Goal: Task Accomplishment & Management: Manage account settings

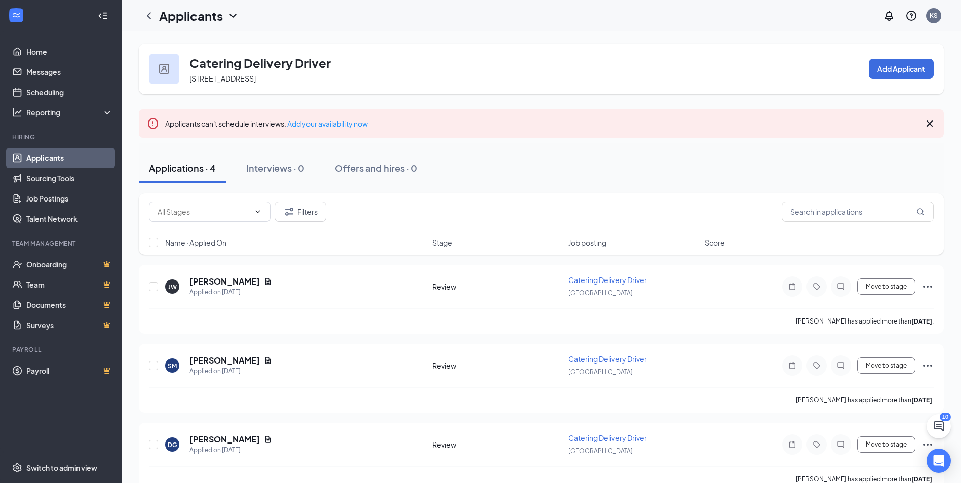
click at [232, 23] on div "Applicants" at bounding box center [199, 15] width 80 height 17
click at [217, 46] on link "Applicants" at bounding box center [219, 44] width 109 height 10
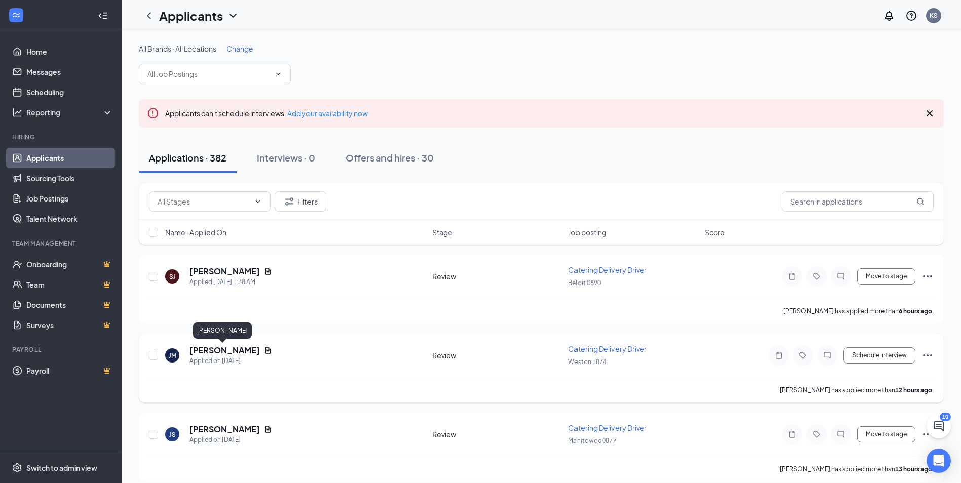
click at [225, 350] on h5 "[PERSON_NAME]" at bounding box center [224, 350] width 70 height 11
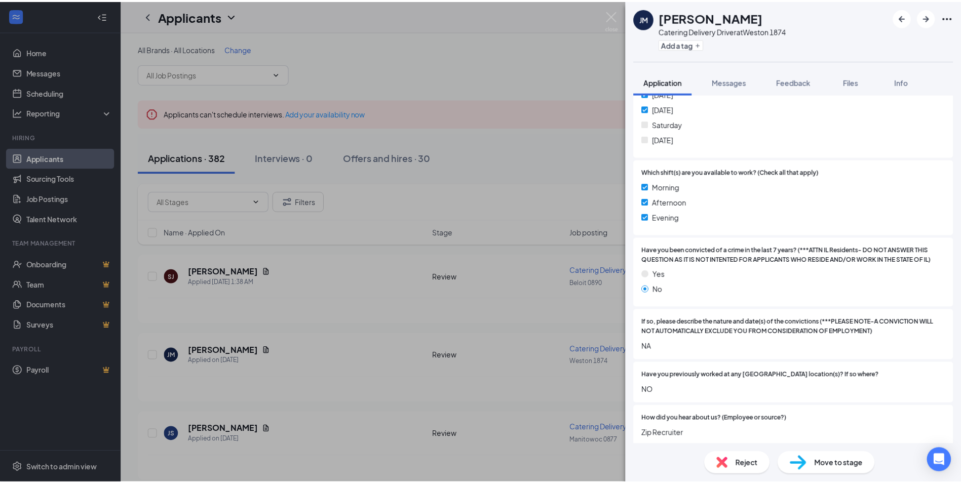
scroll to position [405, 0]
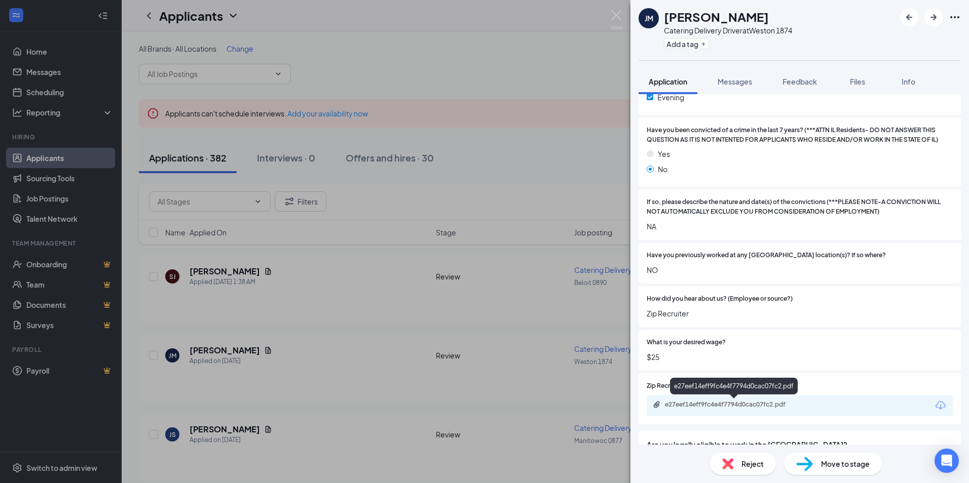
click at [704, 405] on div "e27eef14eff9fc4e4f7794d0cac07fc2.pdf" at bounding box center [736, 405] width 142 height 8
click at [394, 348] on div "[PERSON_NAME] Catering Delivery Driver at [GEOGRAPHIC_DATA] 1874 Add a tag Appl…" at bounding box center [484, 241] width 969 height 483
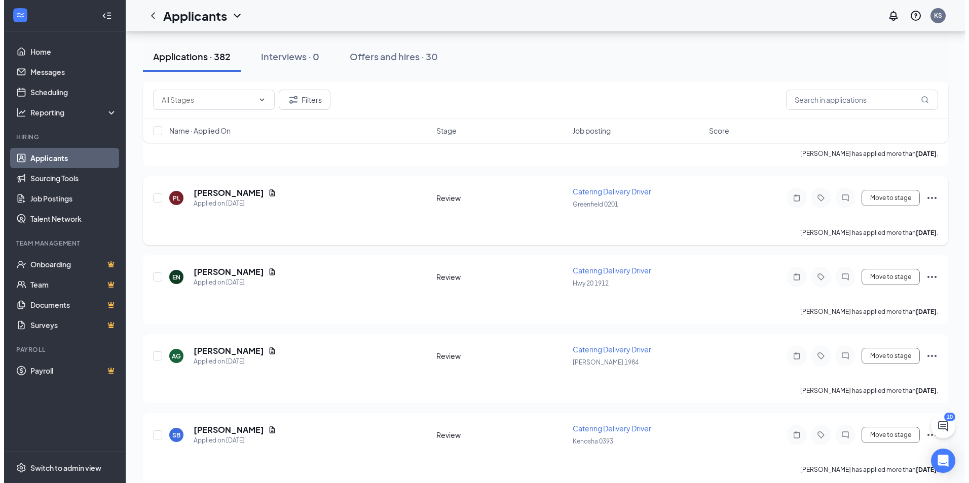
scroll to position [1976, 0]
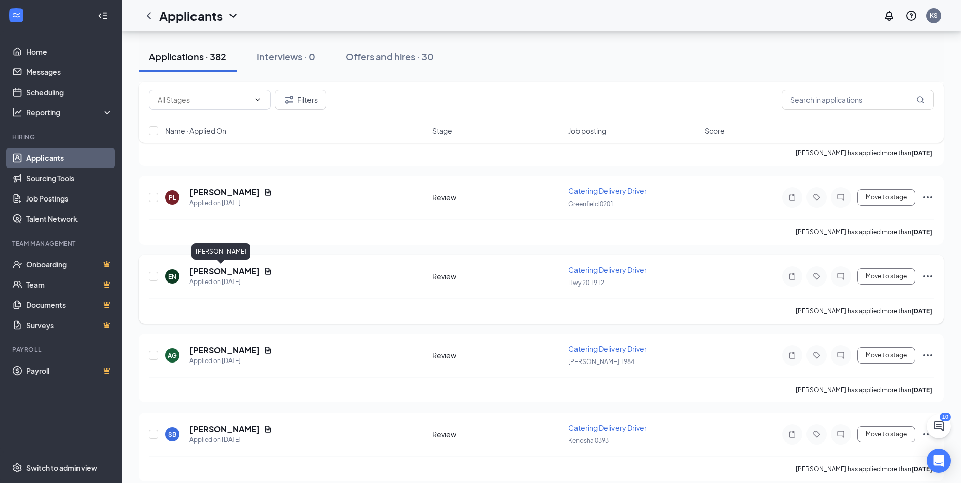
click at [213, 269] on h5 "[PERSON_NAME]" at bounding box center [224, 271] width 70 height 11
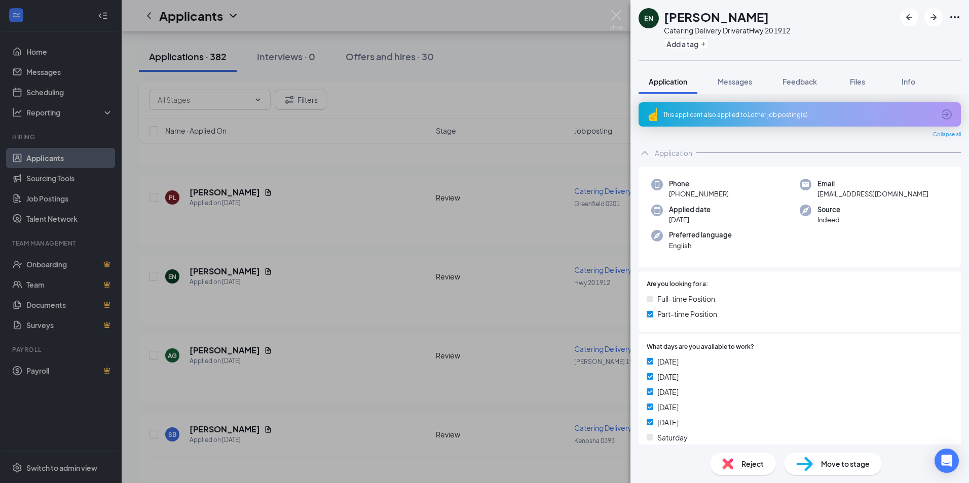
click at [761, 116] on div "This applicant also applied to 1 other job posting(s)" at bounding box center [799, 114] width 272 height 9
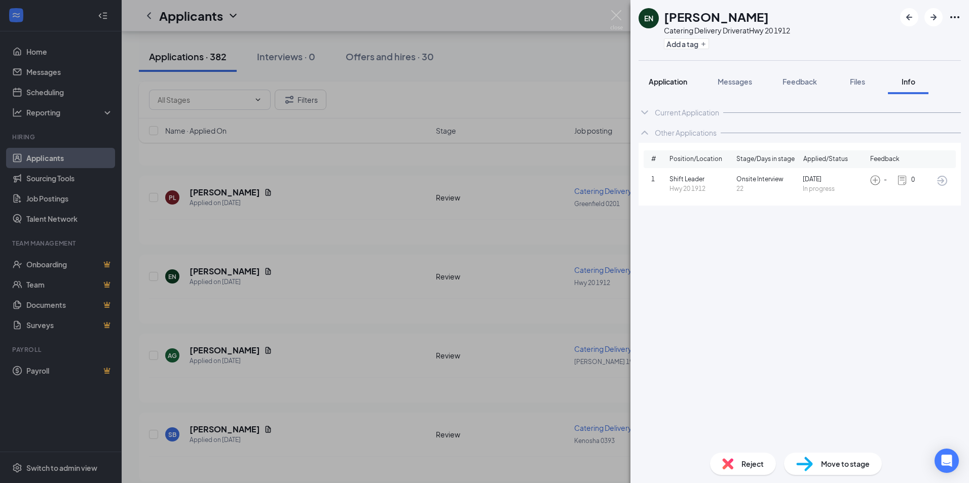
click at [677, 78] on span "Application" at bounding box center [668, 81] width 39 height 9
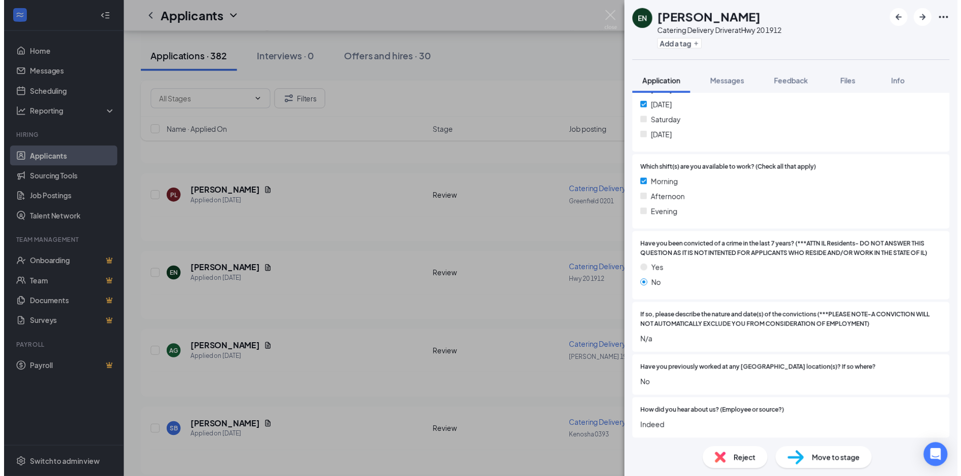
scroll to position [507, 0]
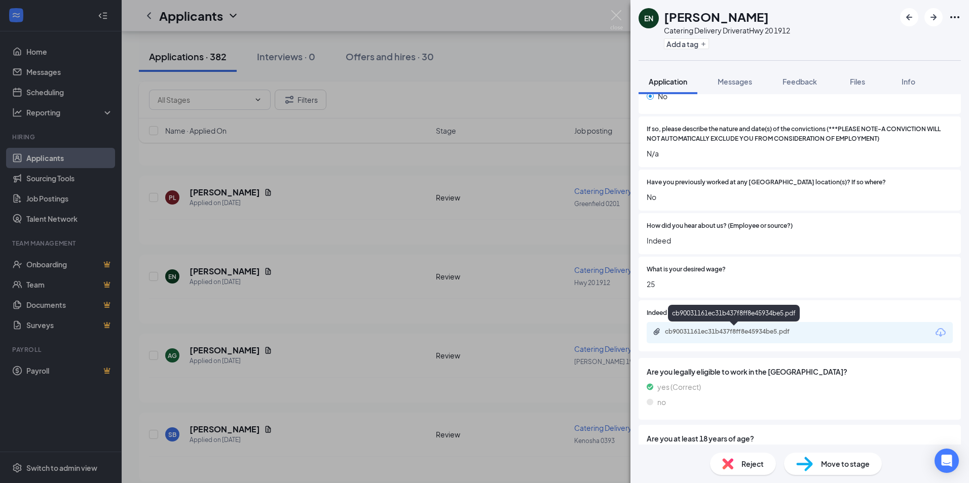
click at [754, 332] on div "cb90031161ec31b437f8ff8e45934be5.pdf" at bounding box center [736, 332] width 142 height 8
click at [453, 353] on div "EN [PERSON_NAME] Catering Delivery Driver at Hwy 20 1912 Add a tag Application …" at bounding box center [484, 241] width 969 height 483
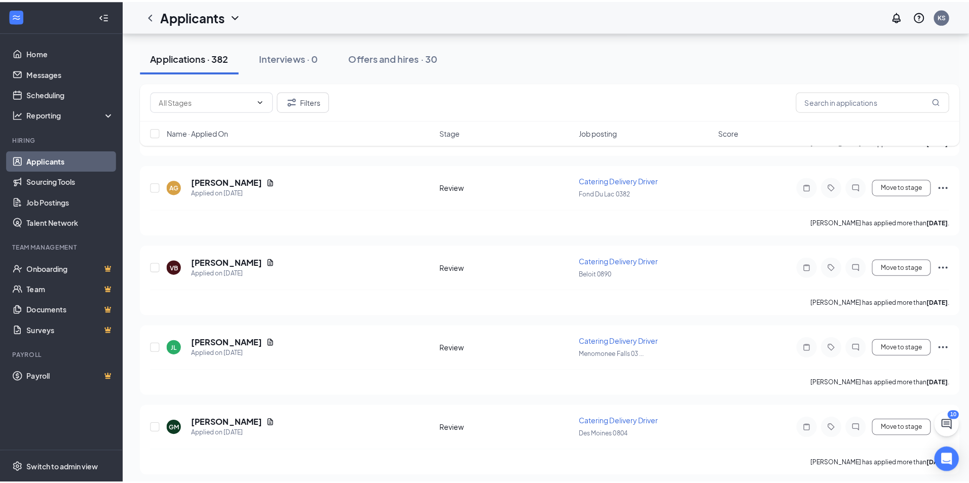
scroll to position [2483, 0]
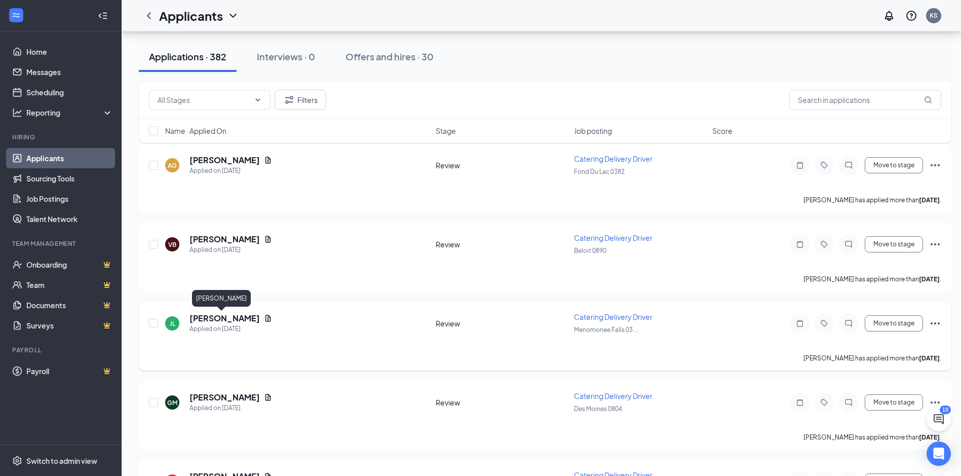
click at [231, 315] on h5 "[PERSON_NAME]" at bounding box center [224, 318] width 70 height 11
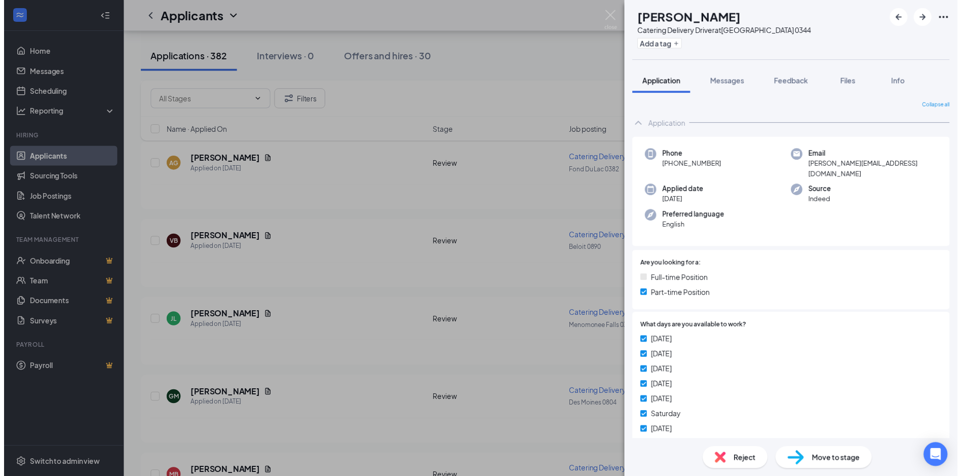
scroll to position [304, 0]
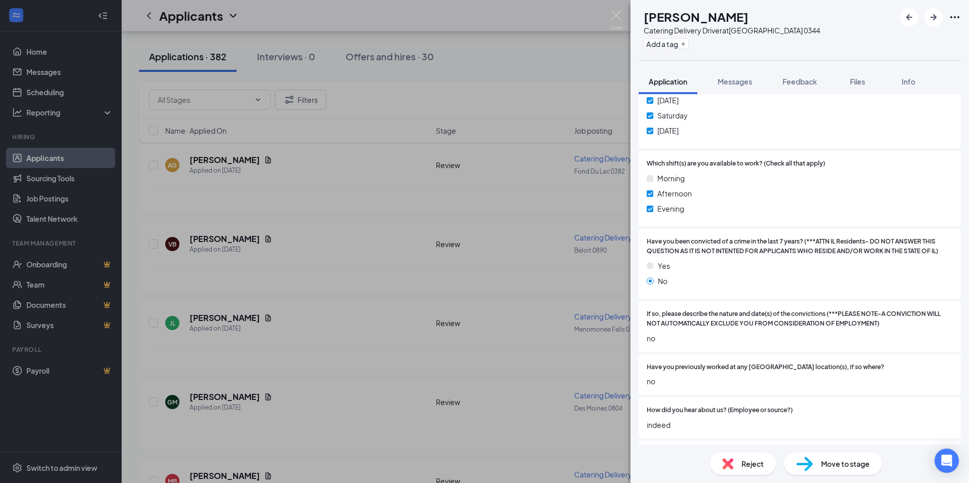
click at [383, 420] on div "[PERSON_NAME] Catering Delivery Driver at [GEOGRAPHIC_DATA] 0344 Add a tag Appl…" at bounding box center [484, 241] width 969 height 483
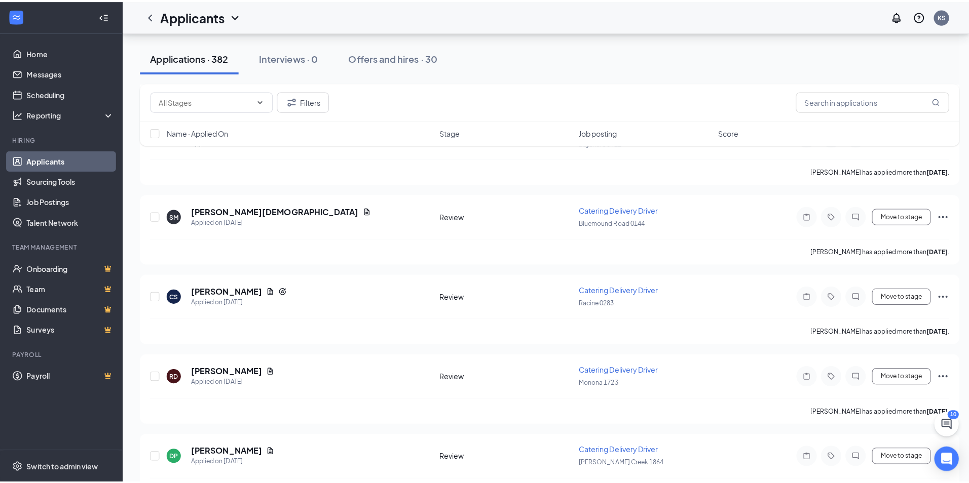
scroll to position [3243, 0]
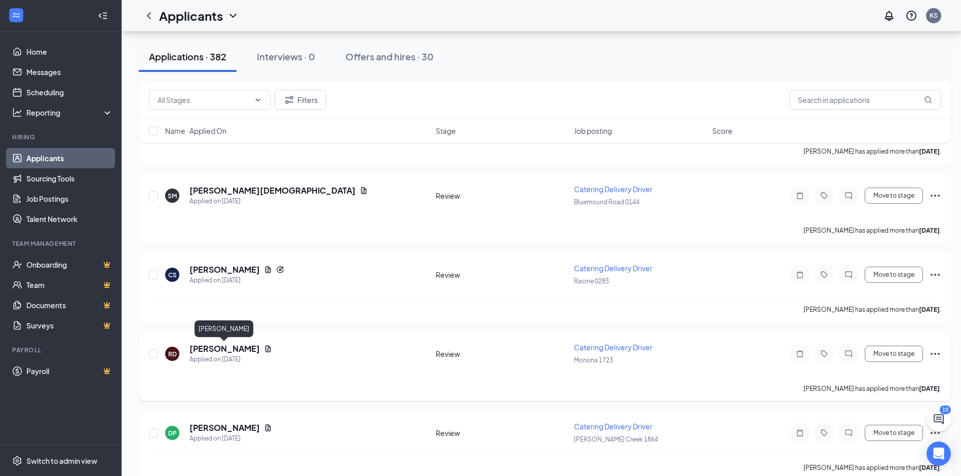
click at [246, 345] on h5 "[PERSON_NAME]" at bounding box center [224, 348] width 70 height 11
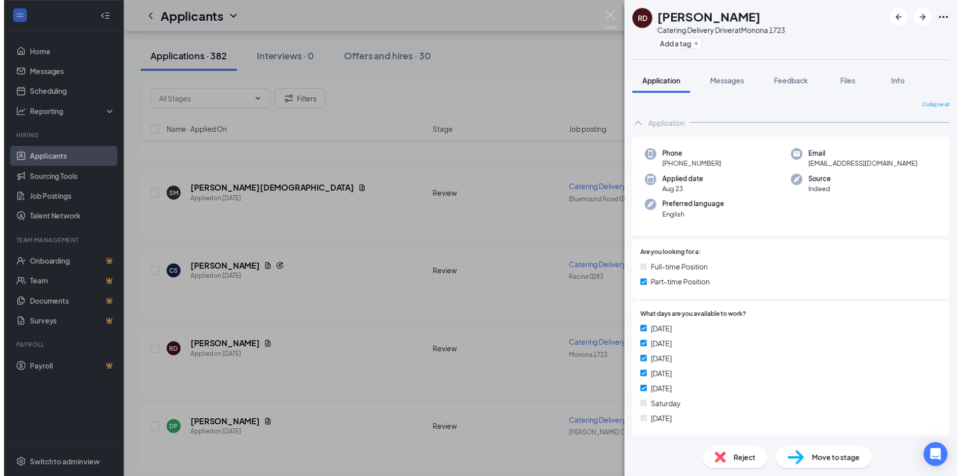
scroll to position [304, 0]
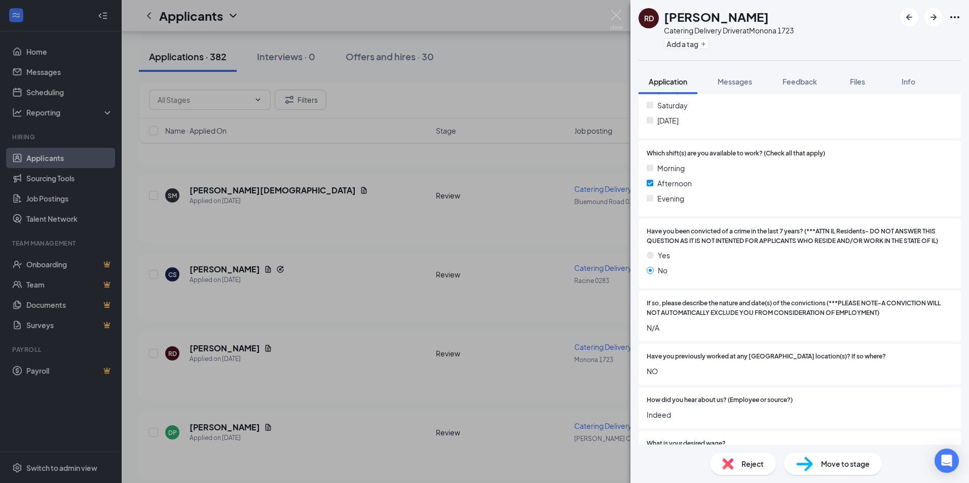
click at [498, 358] on div "RD [PERSON_NAME] Catering Delivery Driver at [GEOGRAPHIC_DATA] 1723 Add a tag A…" at bounding box center [484, 241] width 969 height 483
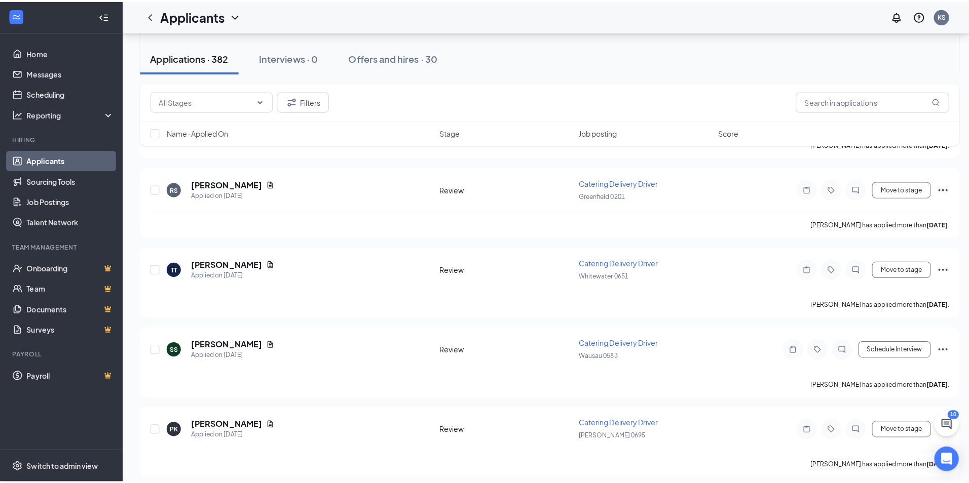
scroll to position [4610, 0]
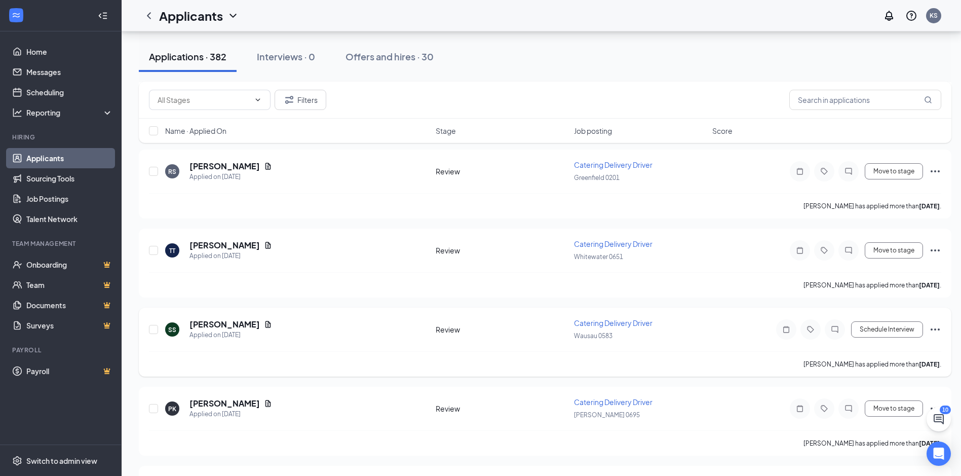
click at [230, 318] on div "SS [PERSON_NAME] Applied on [DATE] Review Catering Delivery Driver Wausau 0583 …" at bounding box center [545, 334] width 792 height 33
click at [230, 322] on h5 "[PERSON_NAME]" at bounding box center [224, 324] width 70 height 11
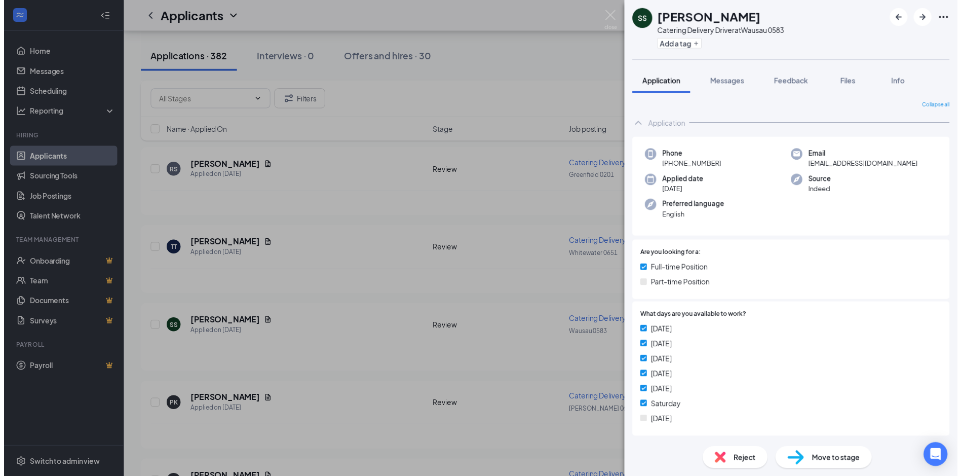
scroll to position [203, 0]
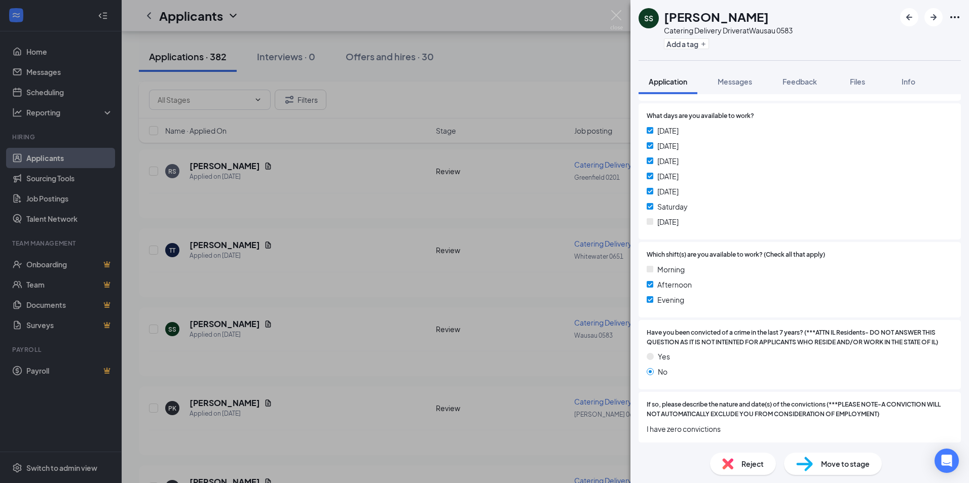
click at [412, 333] on div "SS [PERSON_NAME] Catering Delivery Driver at [GEOGRAPHIC_DATA] 0583 Add a tag A…" at bounding box center [484, 241] width 969 height 483
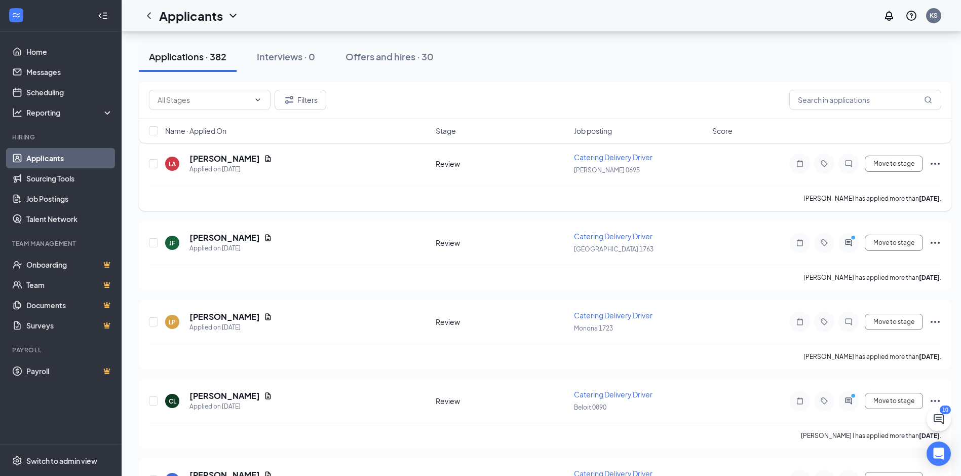
scroll to position [5016, 0]
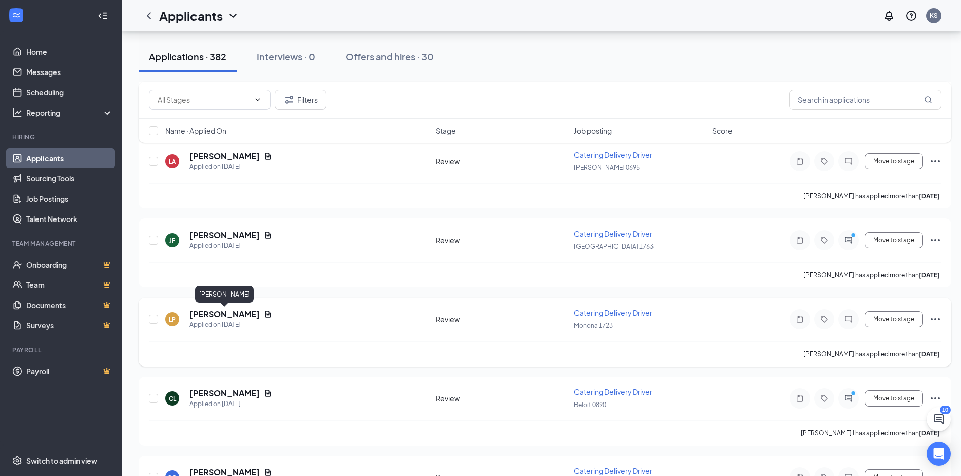
click at [242, 318] on h5 "[PERSON_NAME]" at bounding box center [224, 314] width 70 height 11
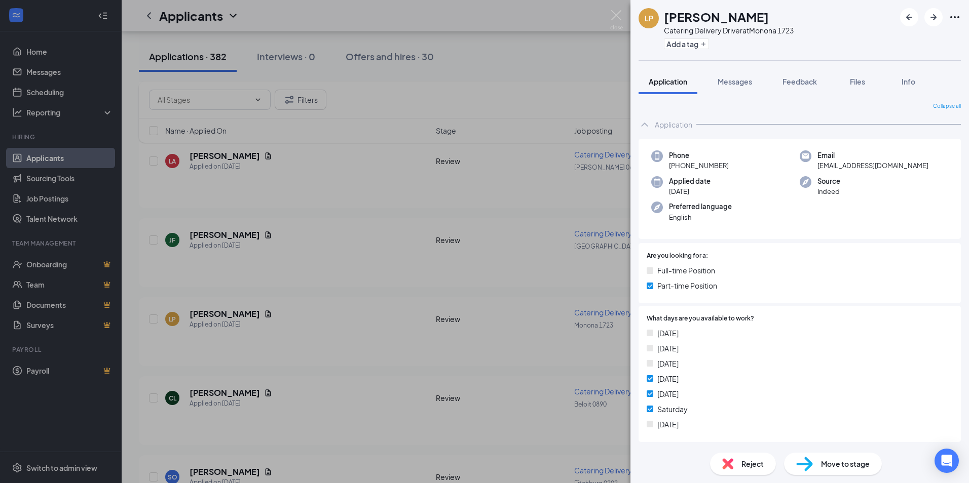
click at [463, 356] on div "LP [PERSON_NAME] Catering Delivery Driver at [GEOGRAPHIC_DATA] 1723 Add a tag A…" at bounding box center [484, 241] width 969 height 483
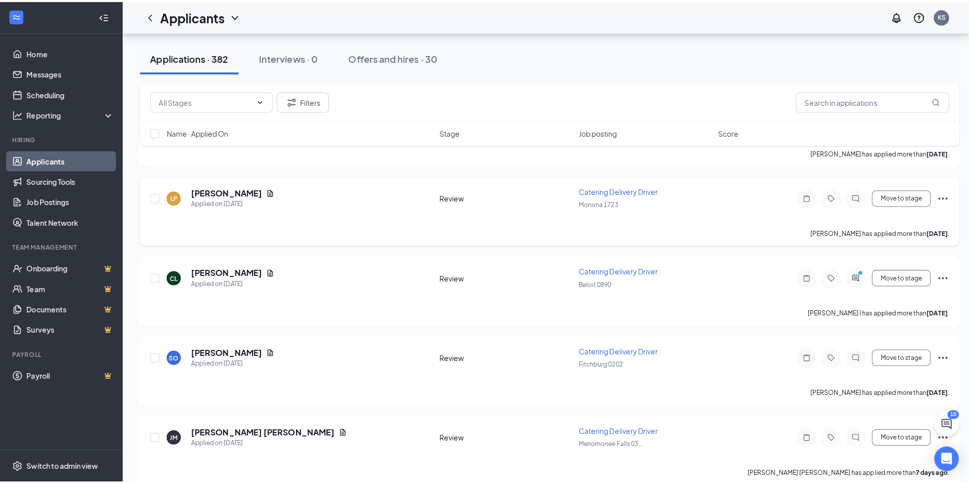
scroll to position [5168, 0]
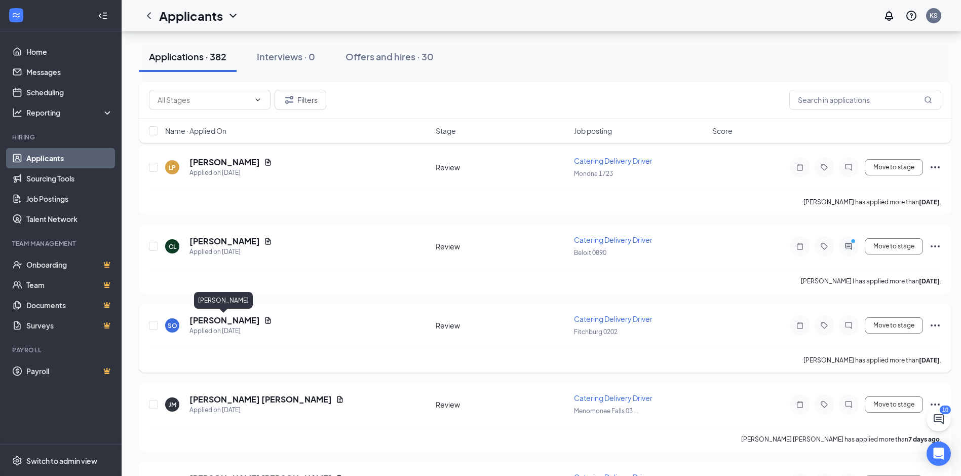
click at [238, 318] on h5 "[PERSON_NAME]" at bounding box center [224, 320] width 70 height 11
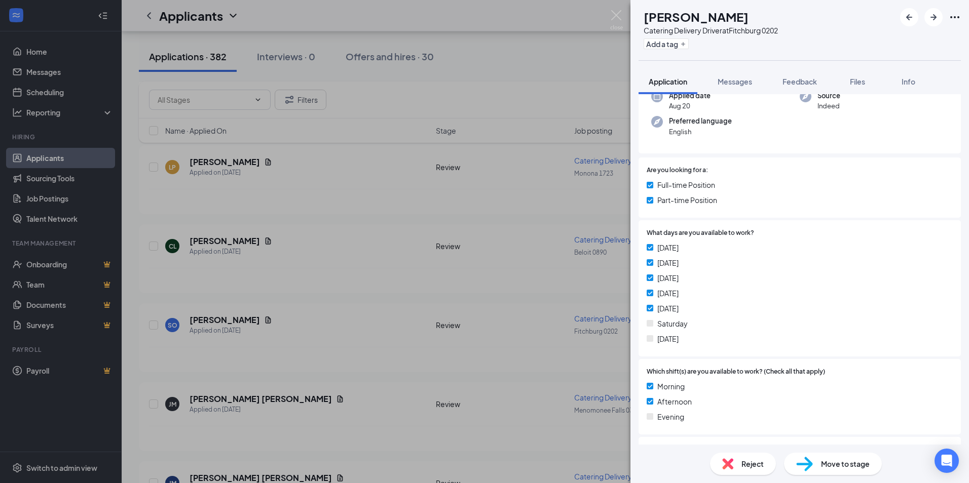
scroll to position [253, 0]
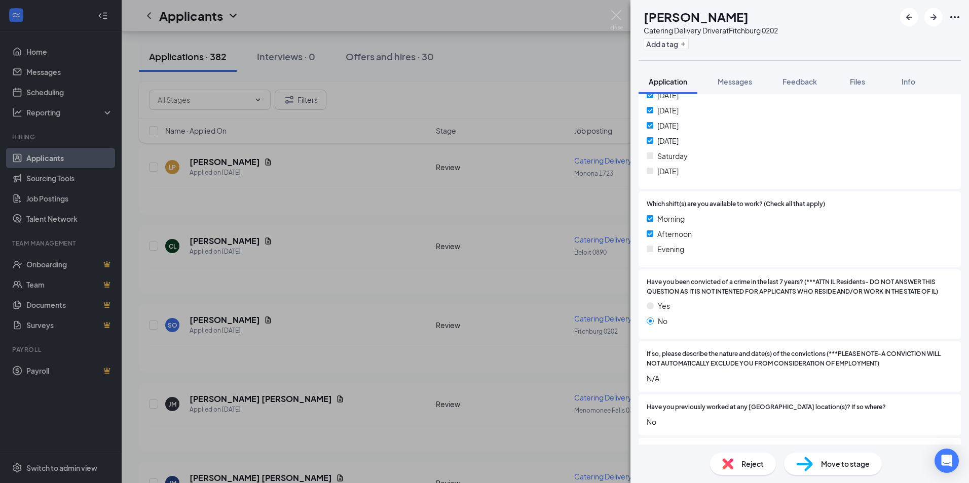
click at [329, 347] on div "SO [PERSON_NAME] Catering Delivery Driver at [GEOGRAPHIC_DATA] 0202 Add a tag A…" at bounding box center [484, 241] width 969 height 483
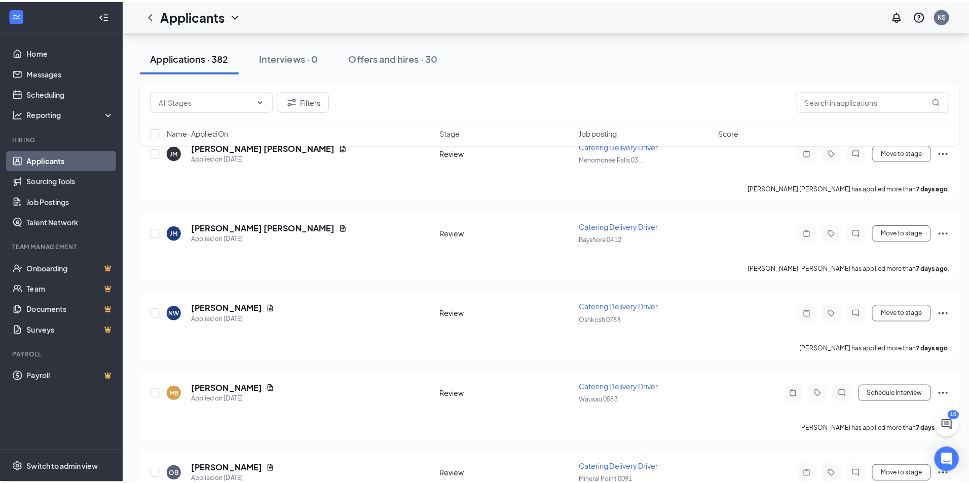
scroll to position [5472, 0]
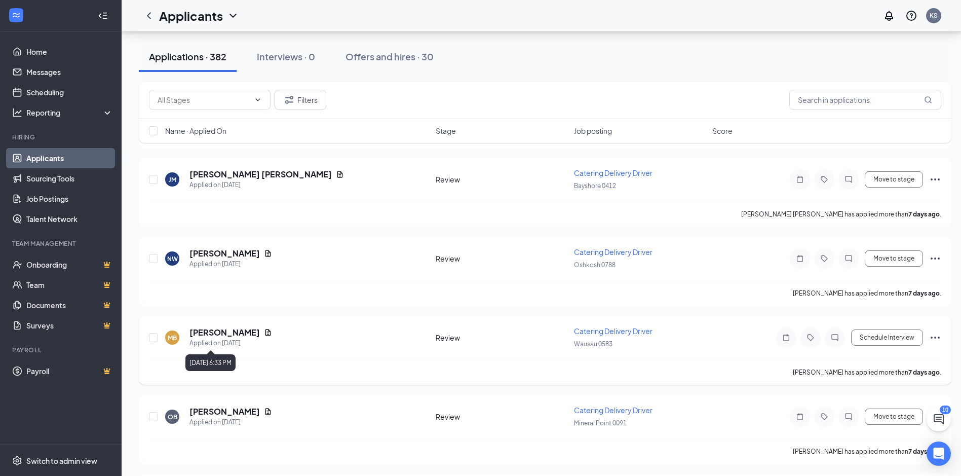
click at [235, 328] on h5 "[PERSON_NAME]" at bounding box center [224, 332] width 70 height 11
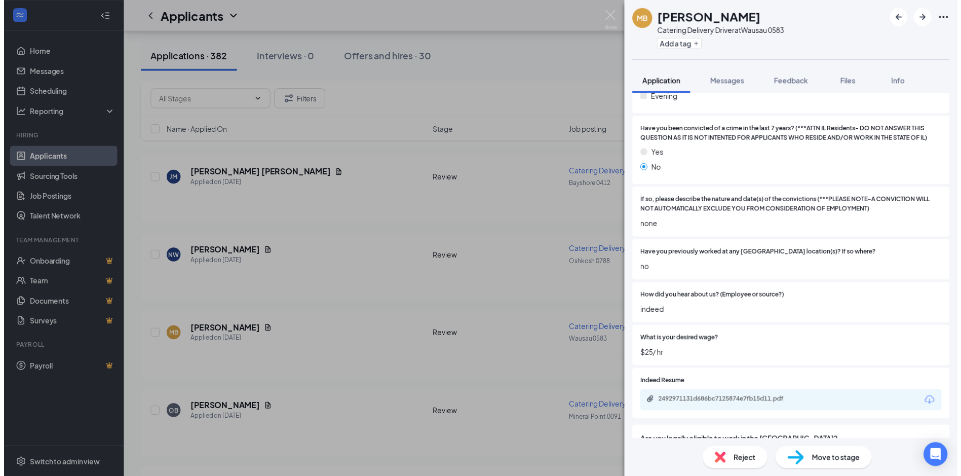
scroll to position [456, 0]
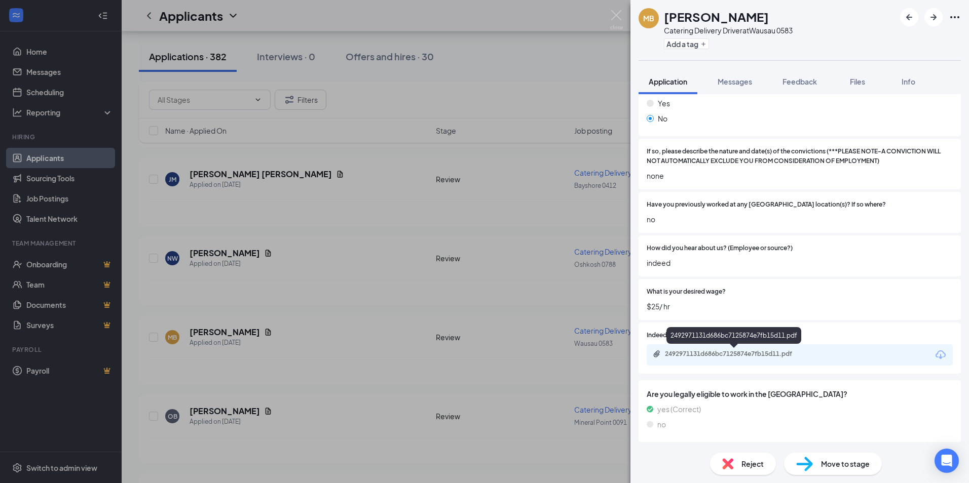
click at [740, 355] on div "2492971131d686bc7125874e7fb15d11.pdf" at bounding box center [736, 354] width 142 height 8
click at [293, 312] on div "MB [PERSON_NAME] Catering Delivery Driver at [GEOGRAPHIC_DATA] 0583 Add a tag A…" at bounding box center [484, 241] width 969 height 483
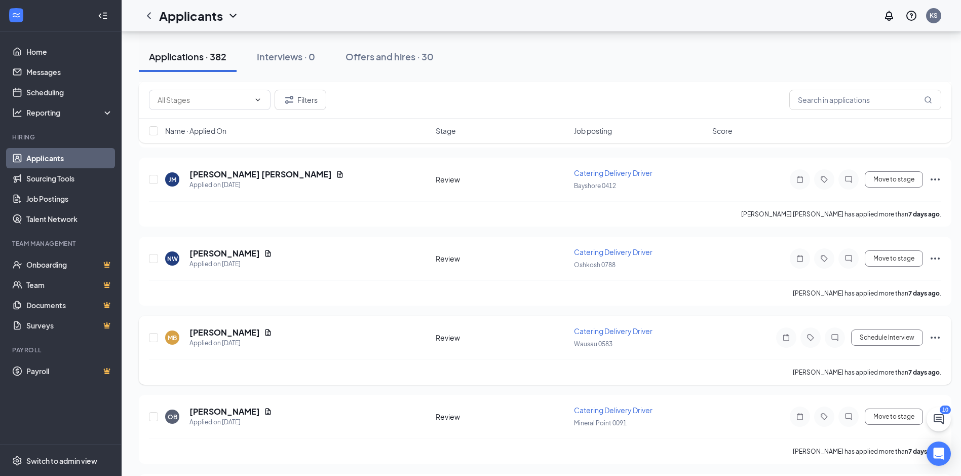
scroll to position [5573, 0]
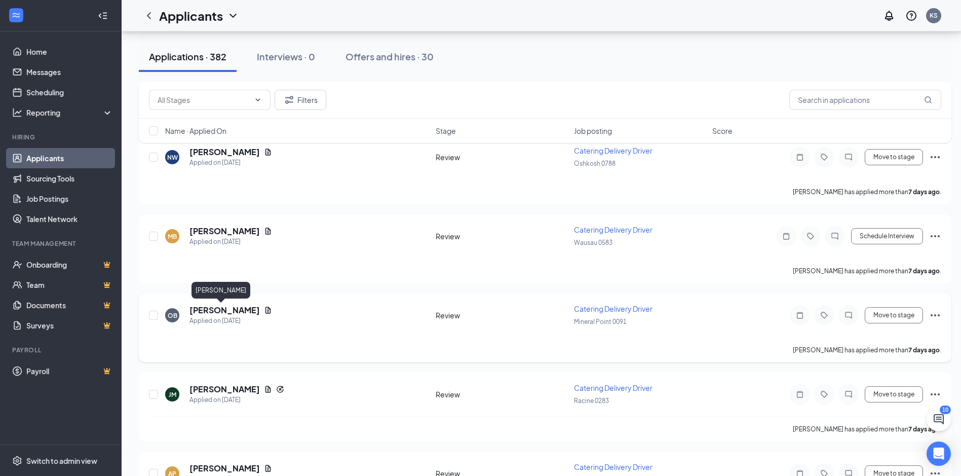
drag, startPoint x: 199, startPoint y: 311, endPoint x: 338, endPoint y: 303, distance: 139.5
click at [199, 311] on h5 "[PERSON_NAME]" at bounding box center [224, 309] width 70 height 11
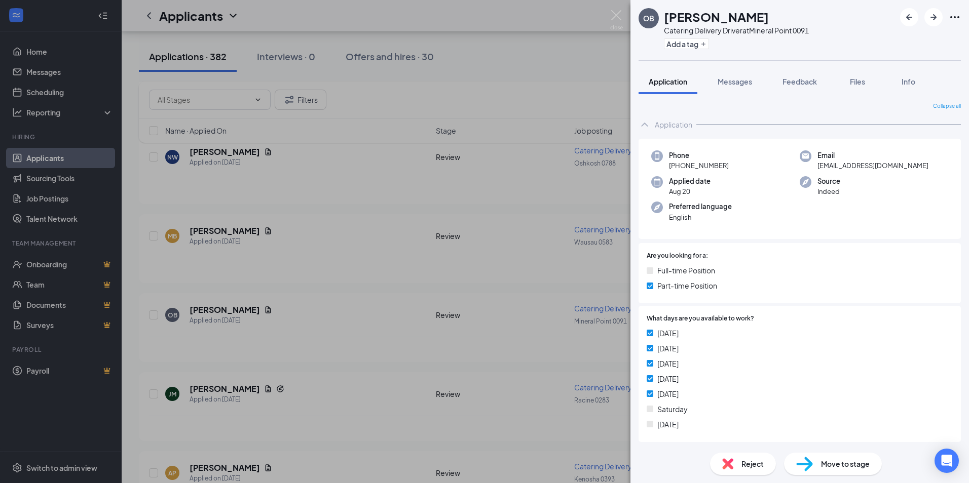
click at [411, 331] on div "OB [PERSON_NAME] Catering Delivery Driver at [GEOGRAPHIC_DATA] 0091 Add a tag A…" at bounding box center [484, 241] width 969 height 483
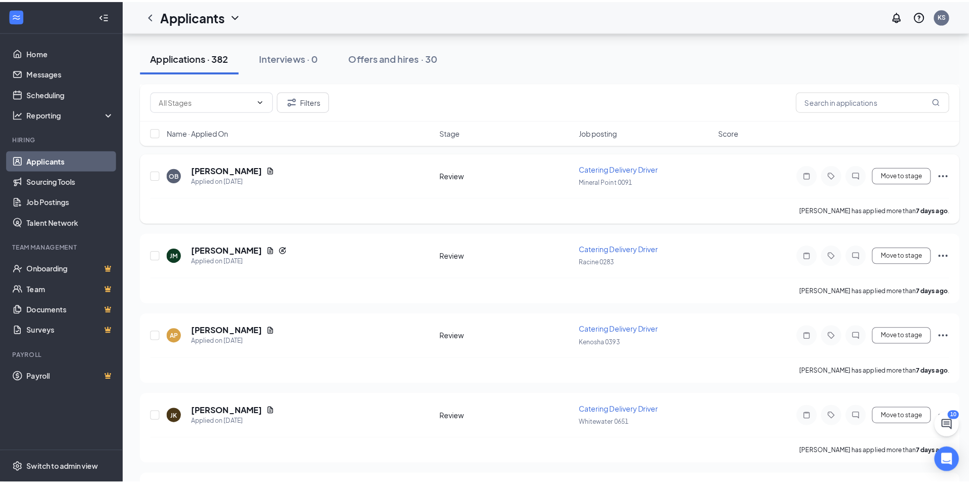
scroll to position [5725, 0]
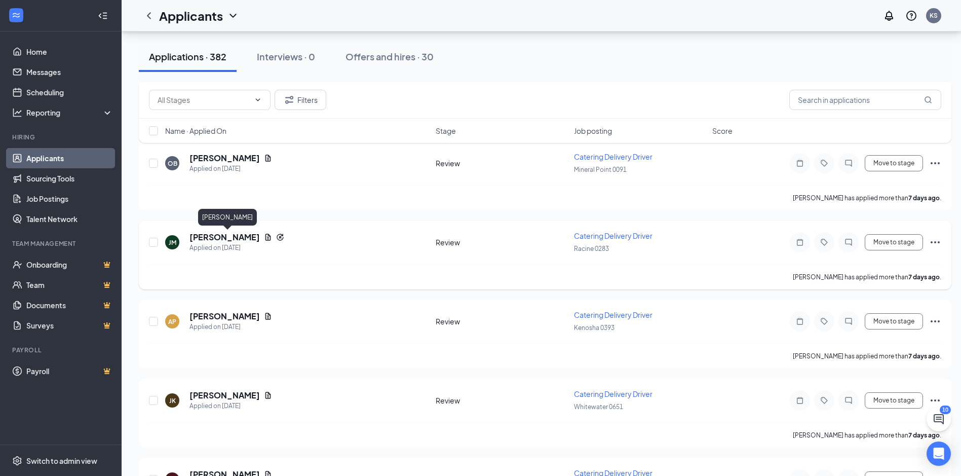
click at [254, 242] on h5 "[PERSON_NAME]" at bounding box center [224, 237] width 70 height 11
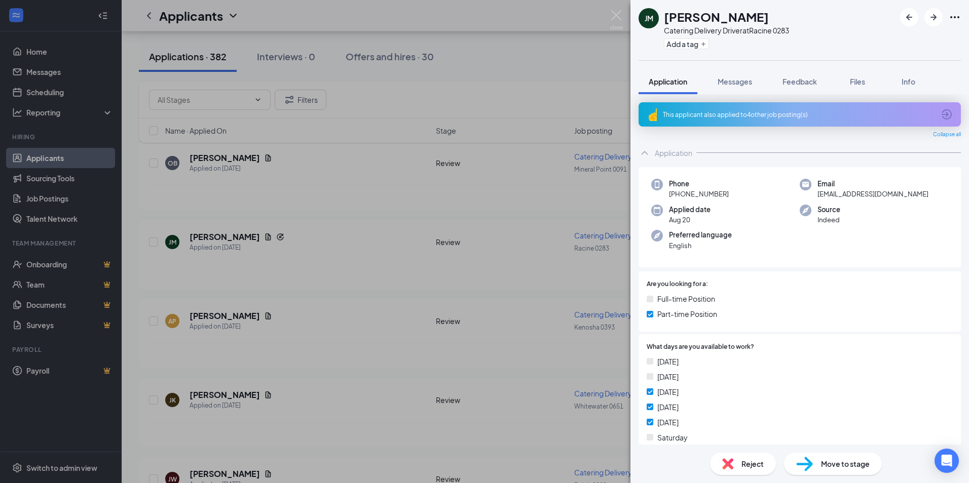
click at [423, 288] on div "[PERSON_NAME] Catering Delivery Driver at Racine 0283 Add a tag Application Mes…" at bounding box center [484, 241] width 969 height 483
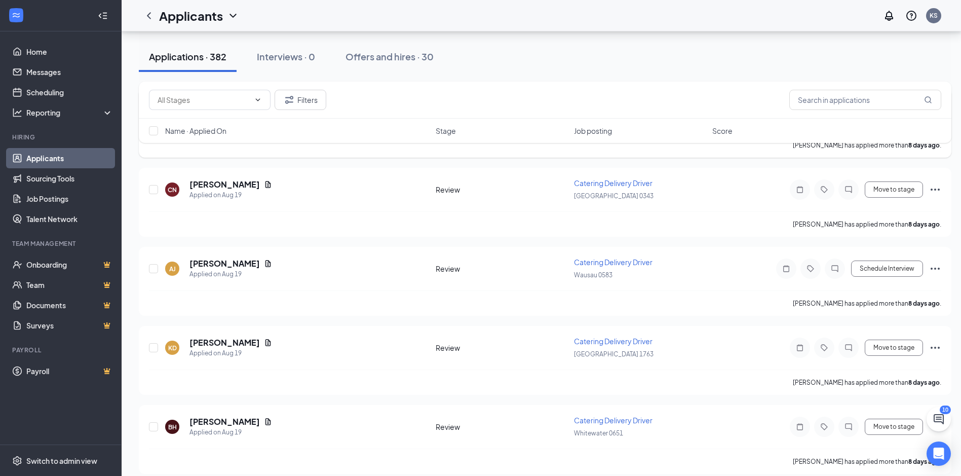
scroll to position [7093, 0]
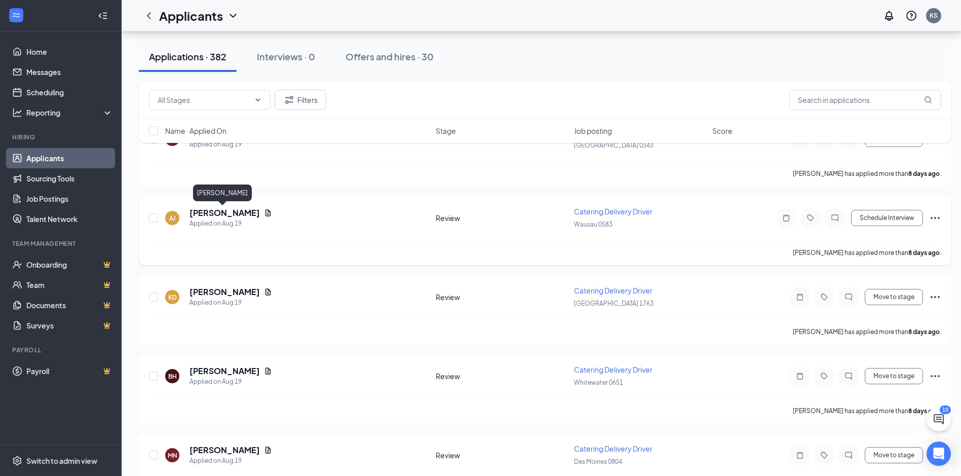
click at [217, 210] on h5 "[PERSON_NAME]" at bounding box center [224, 212] width 70 height 11
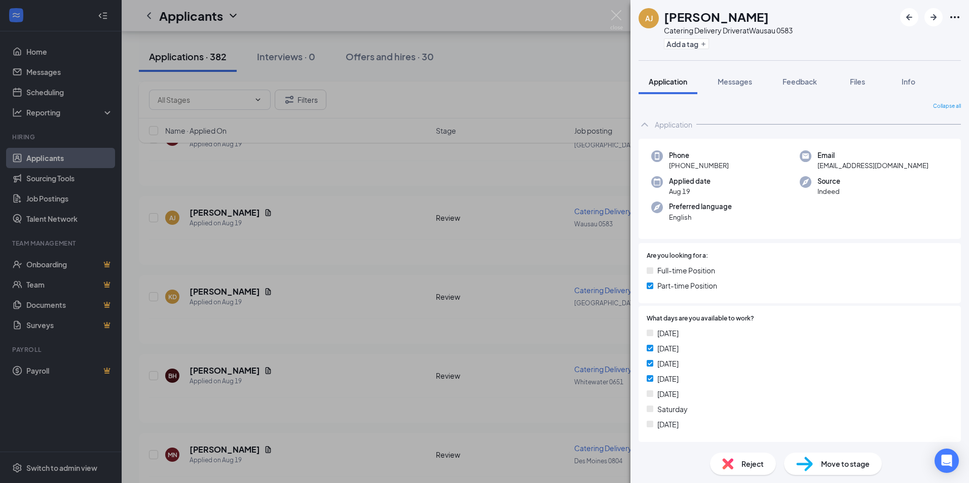
click at [390, 314] on div "[PERSON_NAME] [PERSON_NAME] Catering Delivery Driver at [GEOGRAPHIC_DATA] 0583 …" at bounding box center [484, 241] width 969 height 483
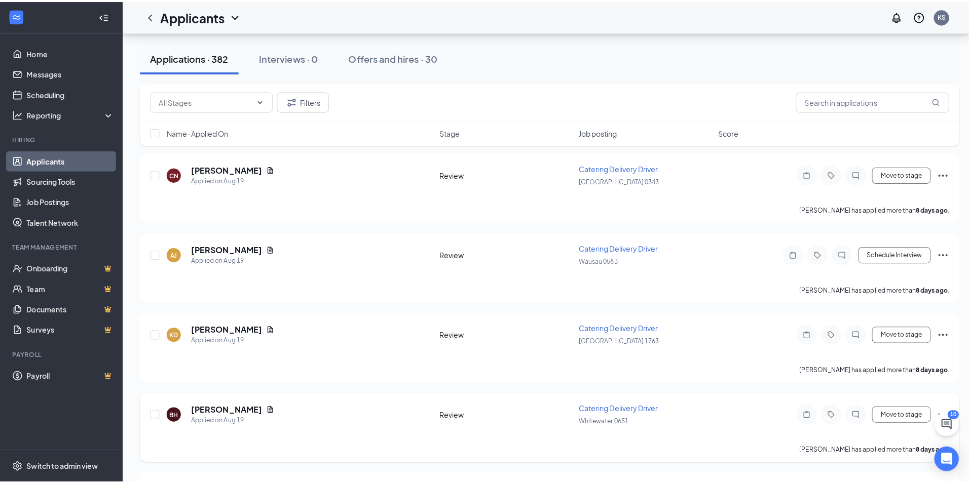
scroll to position [7042, 0]
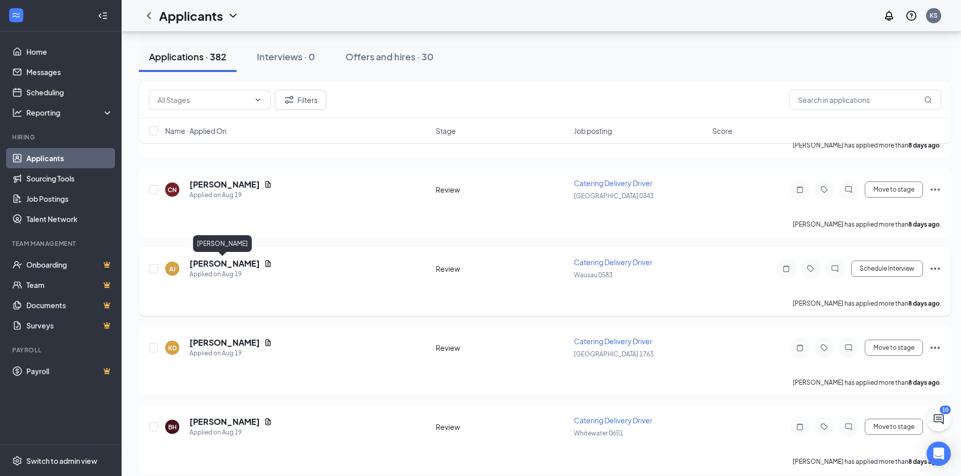
click at [234, 268] on h5 "[PERSON_NAME]" at bounding box center [224, 263] width 70 height 11
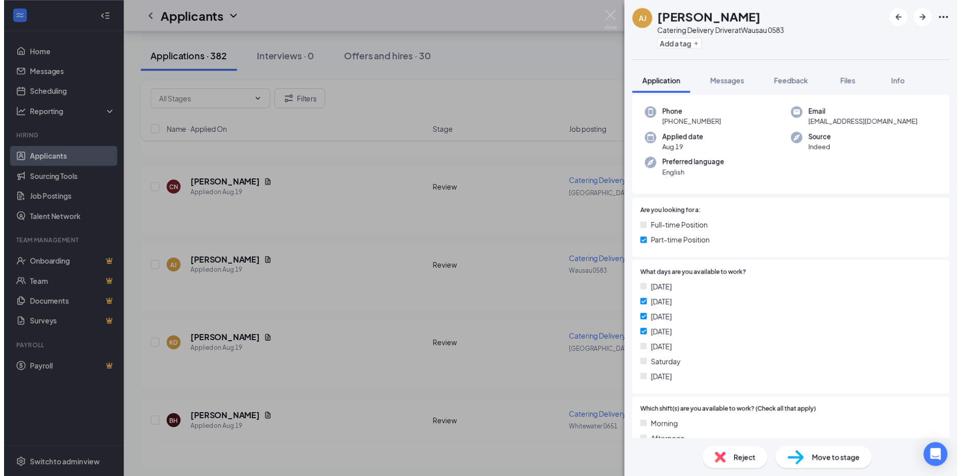
scroll to position [152, 0]
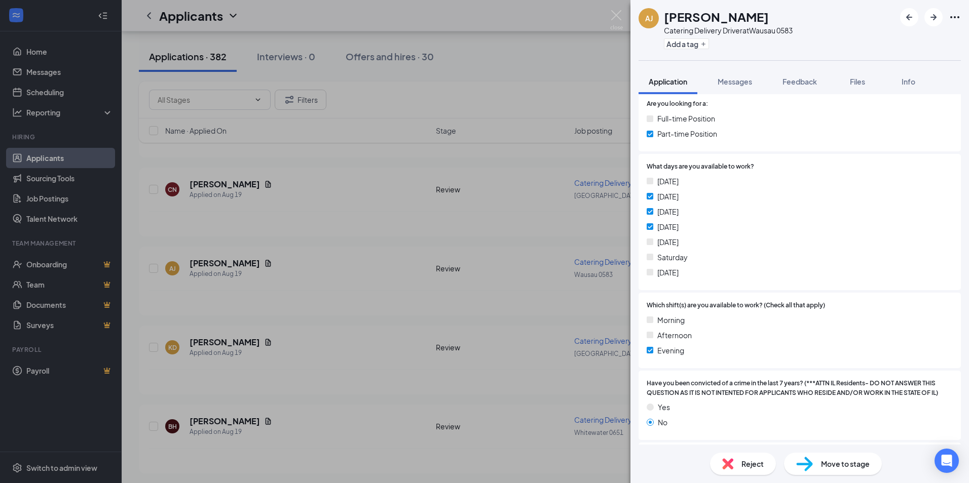
click at [393, 378] on div "[PERSON_NAME] [PERSON_NAME] Catering Delivery Driver at [GEOGRAPHIC_DATA] 0583 …" at bounding box center [484, 241] width 969 height 483
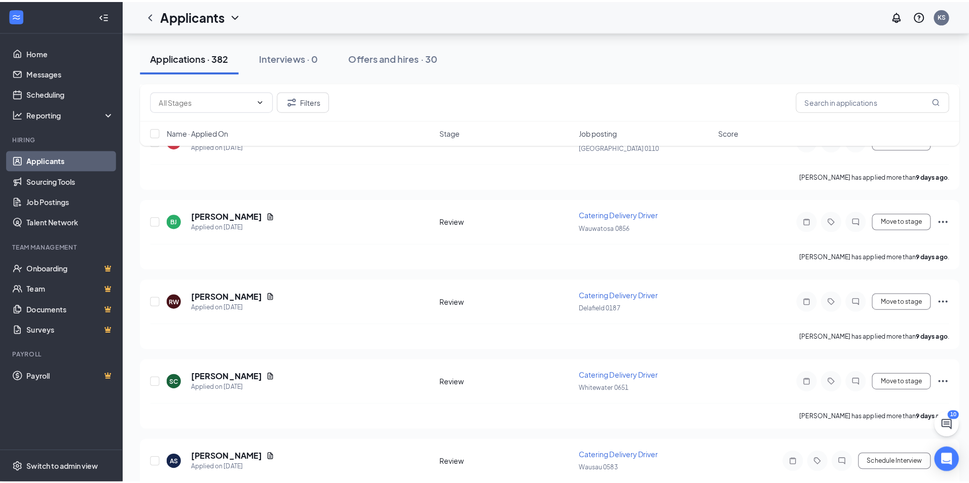
scroll to position [8258, 0]
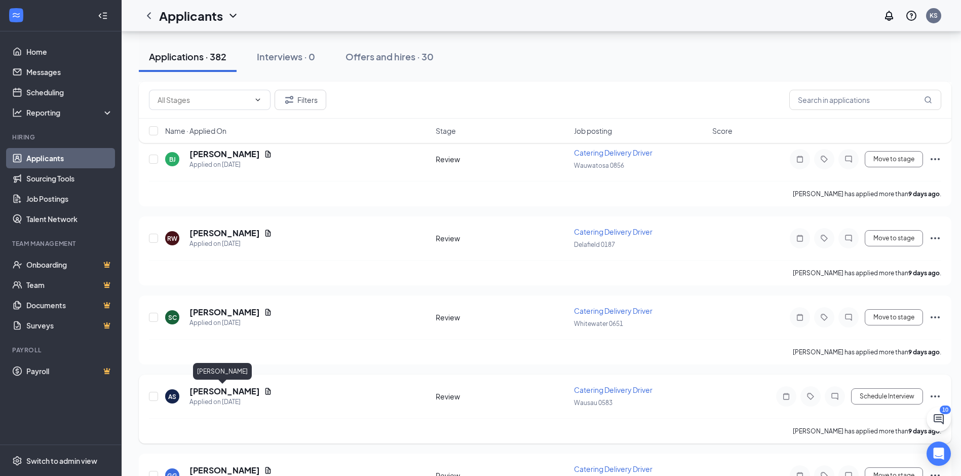
click at [237, 390] on h5 "[PERSON_NAME]" at bounding box center [224, 391] width 70 height 11
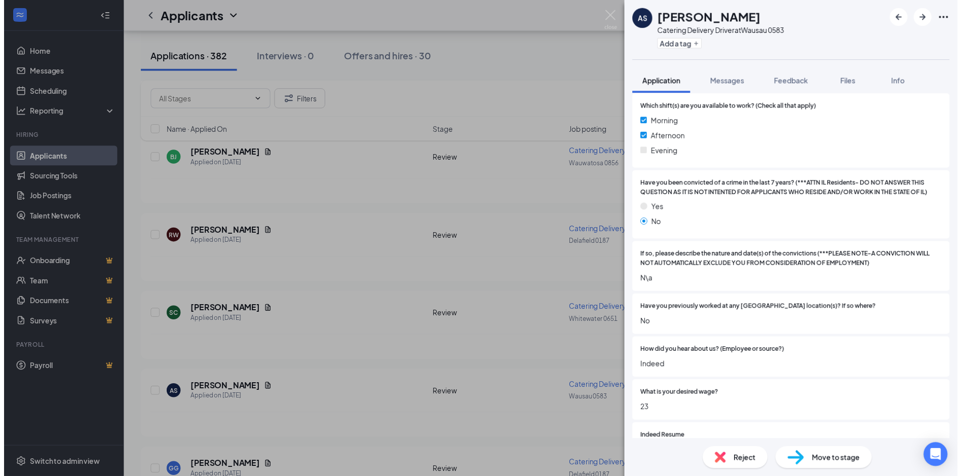
scroll to position [456, 0]
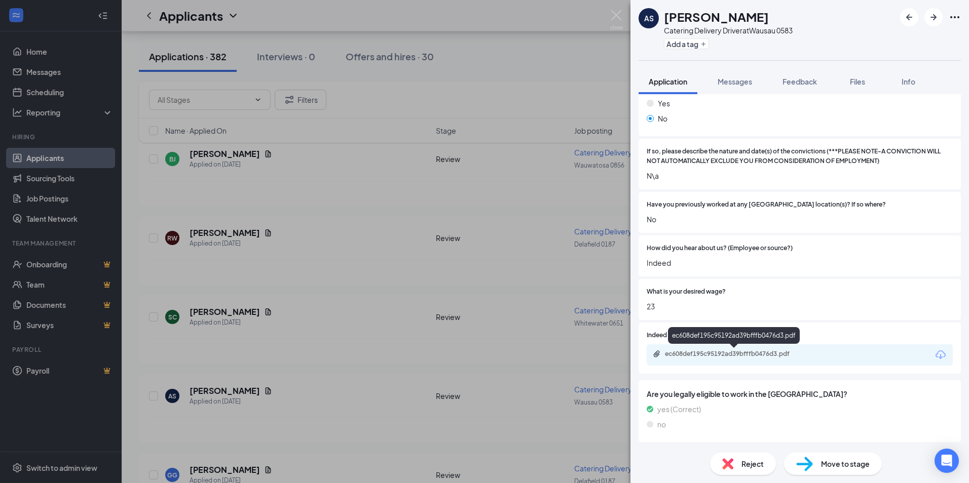
click at [699, 351] on div "ec608def195c95192ad39bfffb0476d3.pdf" at bounding box center [736, 354] width 142 height 8
drag, startPoint x: 389, startPoint y: 407, endPoint x: 438, endPoint y: 403, distance: 49.3
click at [389, 407] on div "AS [PERSON_NAME] Catering Delivery Driver at [GEOGRAPHIC_DATA] 0583 Add a tag A…" at bounding box center [484, 241] width 969 height 483
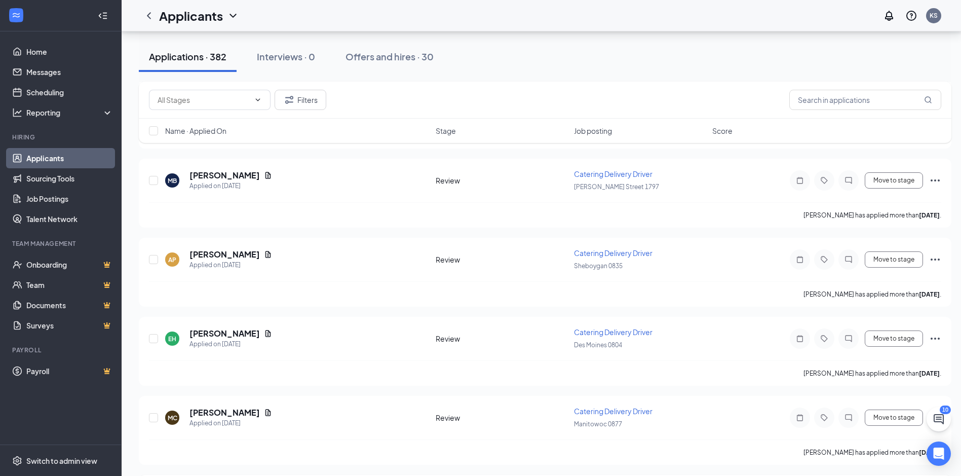
scroll to position [9215, 0]
